Goal: Navigation & Orientation: Find specific page/section

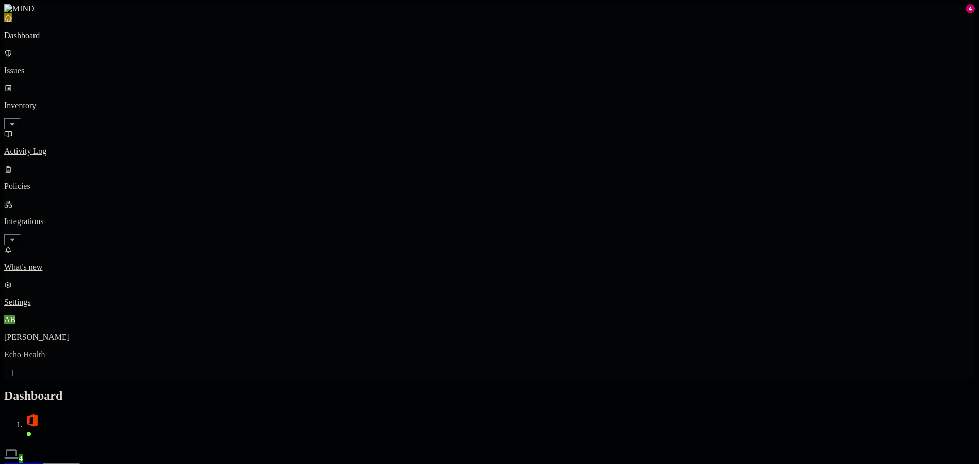
click at [80, 464] on button "Detection" at bounding box center [61, 469] width 37 height 11
click at [121, 464] on button "Prevention" at bounding box center [100, 469] width 41 height 11
click at [80, 464] on button "Detection" at bounding box center [61, 469] width 37 height 11
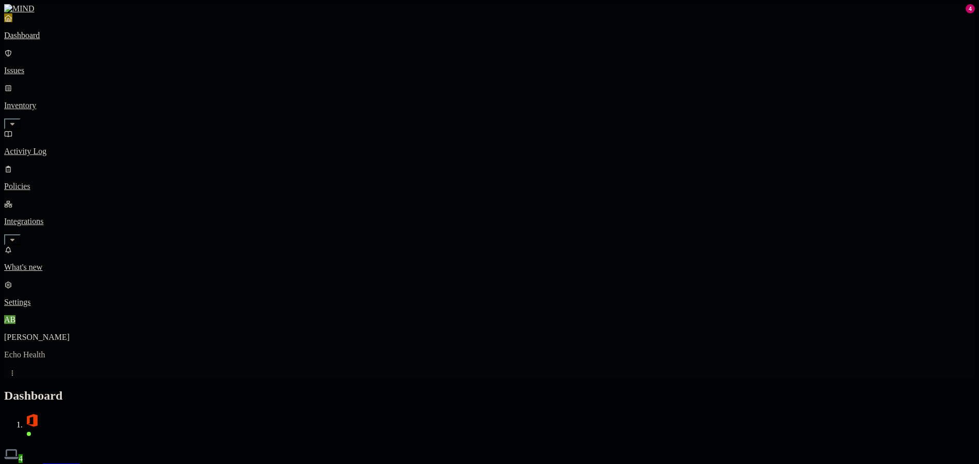
click at [206, 464] on div "Discovery Detection Prevention" at bounding box center [489, 469] width 971 height 11
click at [121, 464] on button "Prevention" at bounding box center [100, 469] width 41 height 11
click at [100, 147] on p "Activity Log" at bounding box center [489, 151] width 971 height 9
click at [82, 208] on nav "Dashboard Issues Inventory Activity Log Policies Integrations What's new 4 Sett…" at bounding box center [489, 160] width 971 height 294
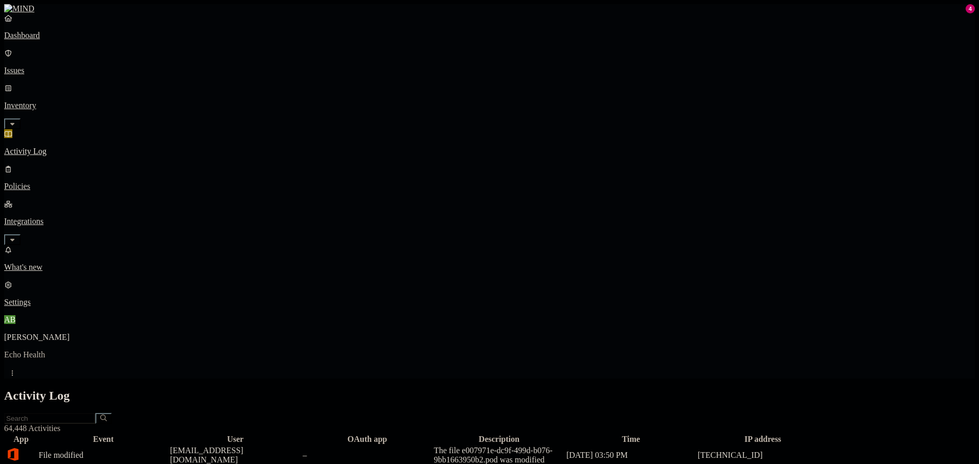
click at [95, 40] on p "Dashboard" at bounding box center [489, 35] width 971 height 9
